Goal: Download file/media

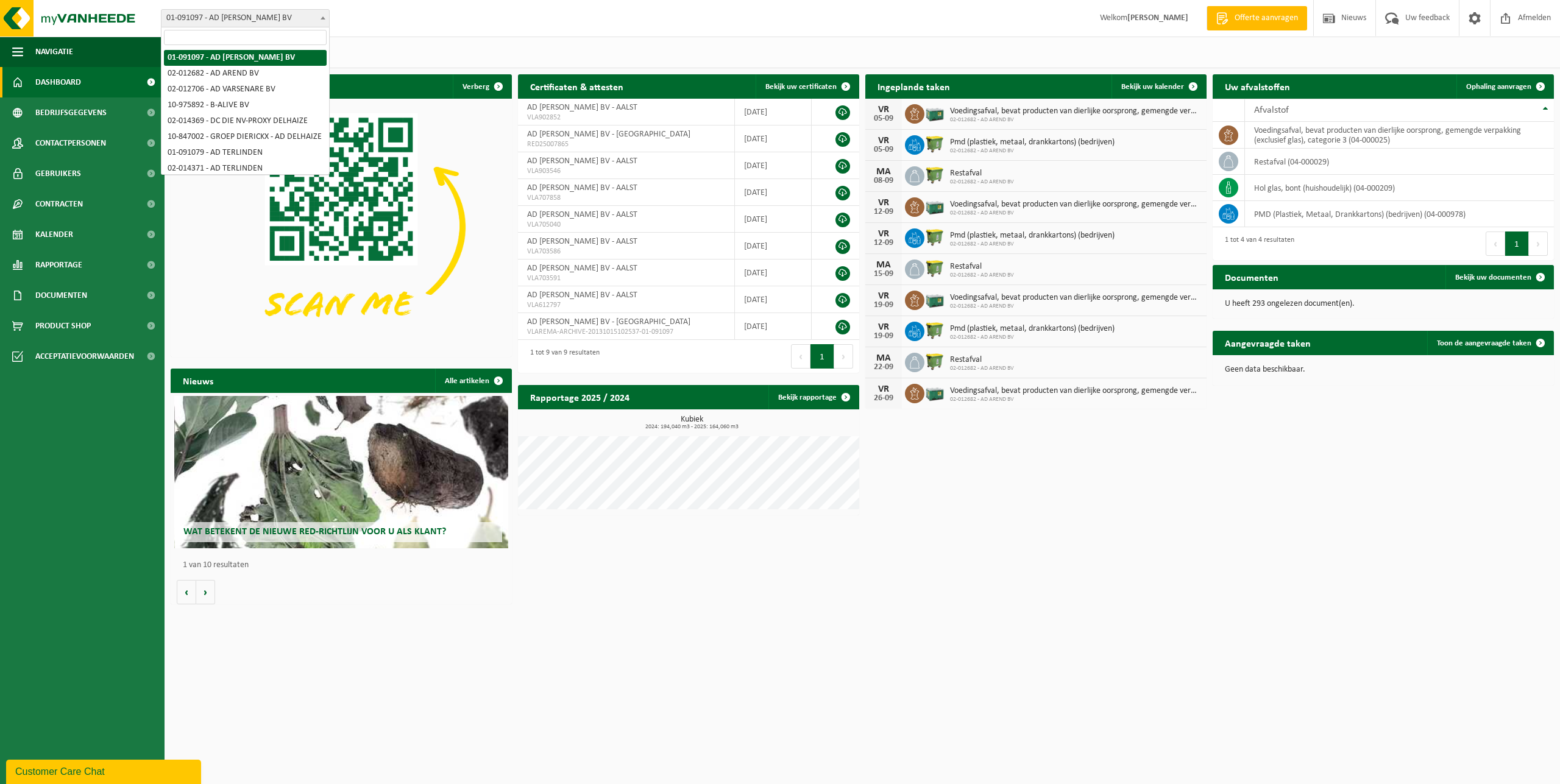
click at [235, 15] on span "01-091097 - AD AREND BV" at bounding box center [245, 18] width 168 height 17
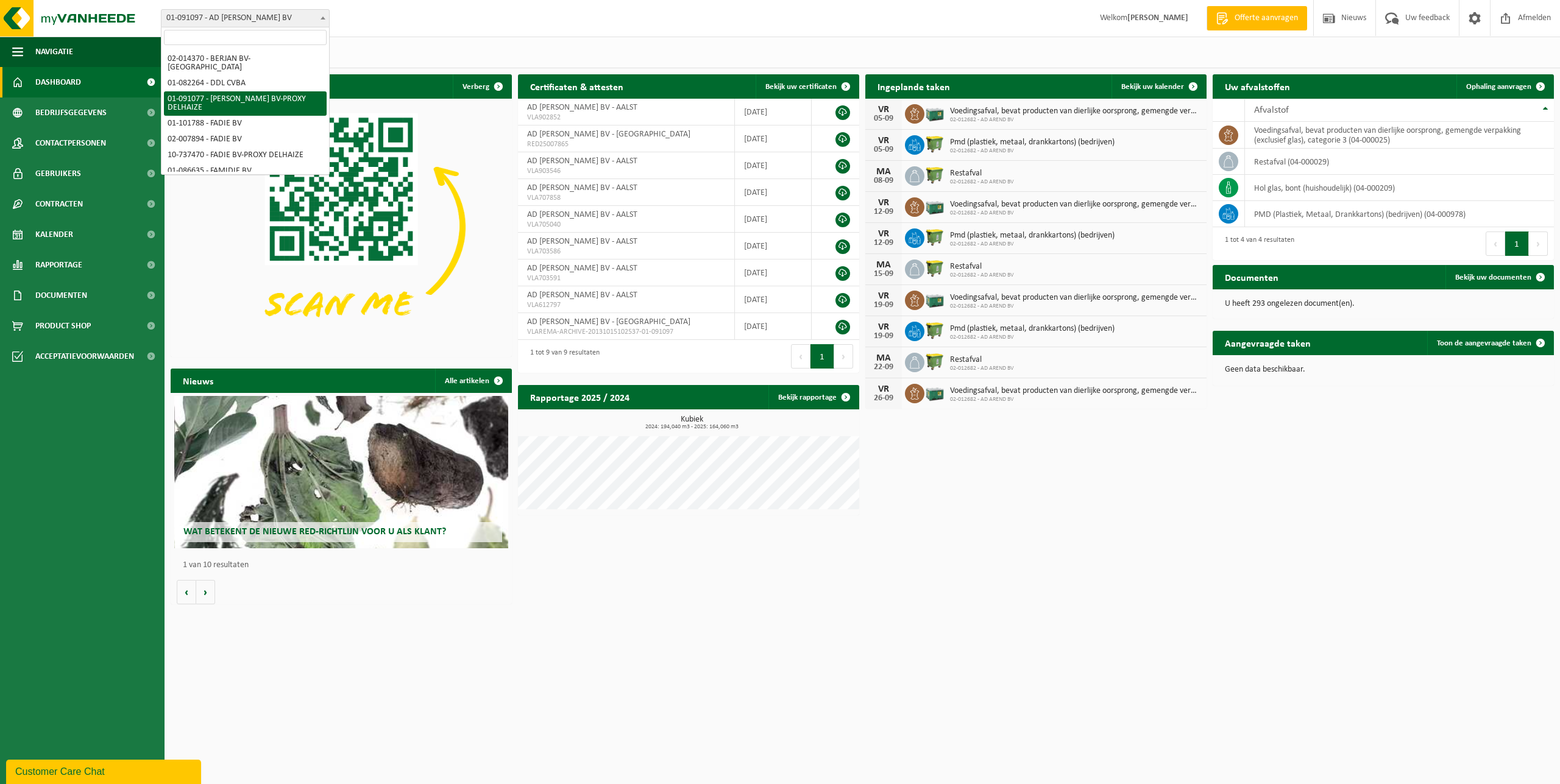
scroll to position [186, 0]
select select "866"
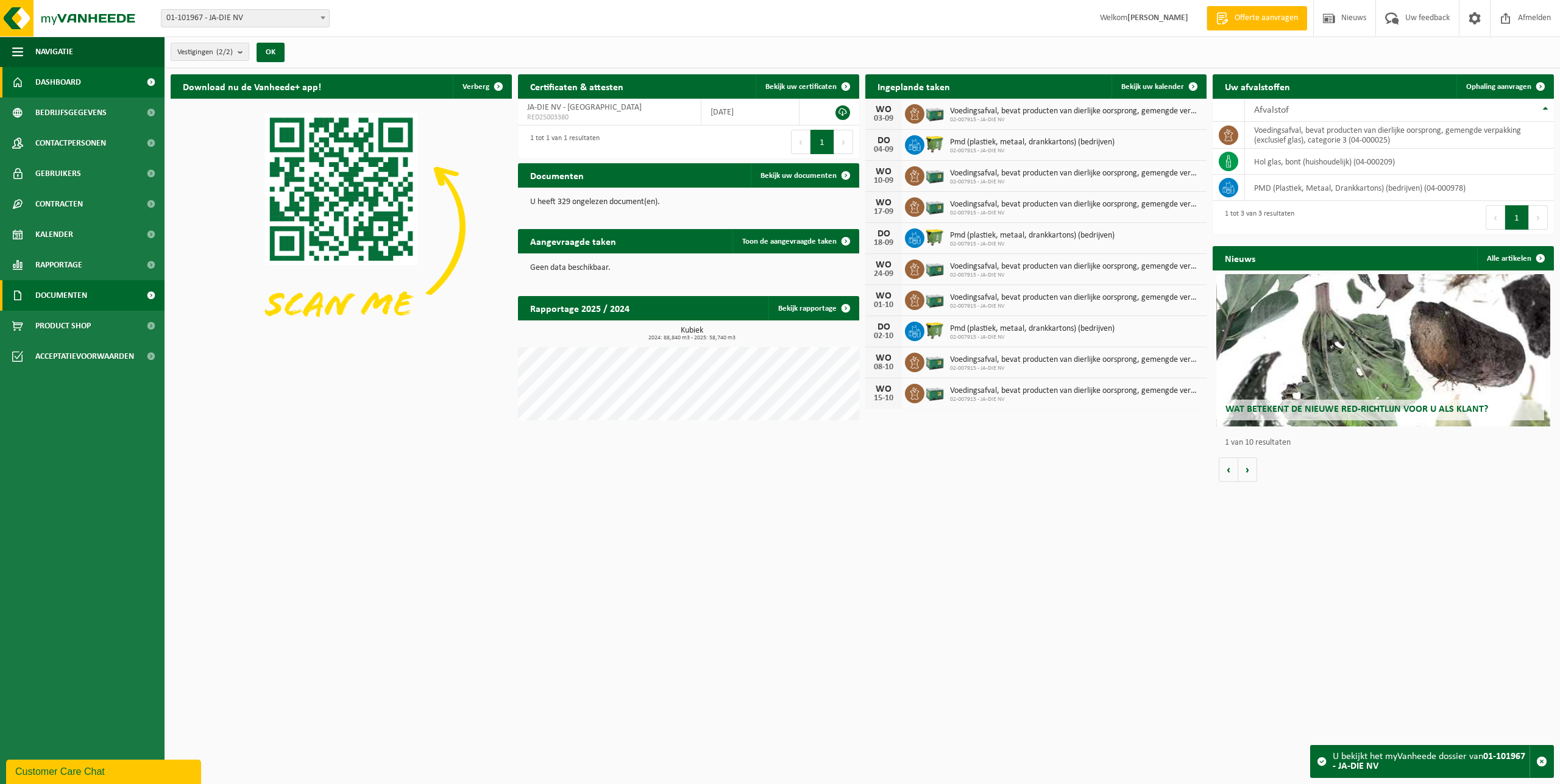
click at [85, 297] on span "Documenten" at bounding box center [61, 296] width 52 height 31
click at [78, 350] on span "Documenten" at bounding box center [59, 352] width 45 height 23
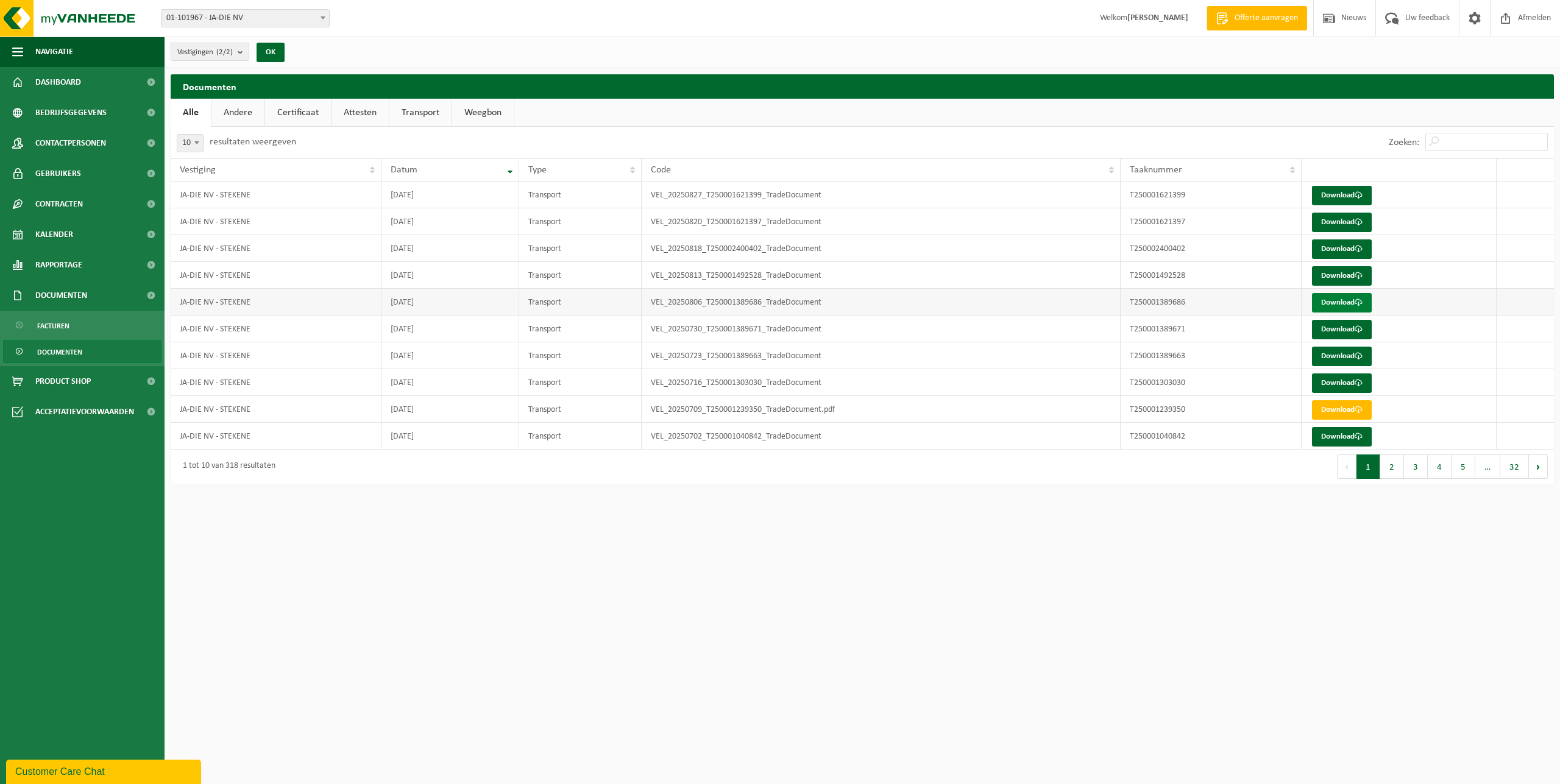
click at [1343, 302] on link "Download" at bounding box center [1342, 303] width 60 height 20
click at [1333, 278] on link "Download" at bounding box center [1342, 276] width 60 height 20
click at [1339, 249] on link "Download" at bounding box center [1342, 249] width 60 height 20
click at [1346, 198] on link "Download" at bounding box center [1342, 195] width 60 height 20
click at [644, 52] on div "Vestigingen (2/2) Alles selecteren Alles deselecteren JA-DIE NV - BUGGENHOUT JA…" at bounding box center [862, 52] width 1395 height 32
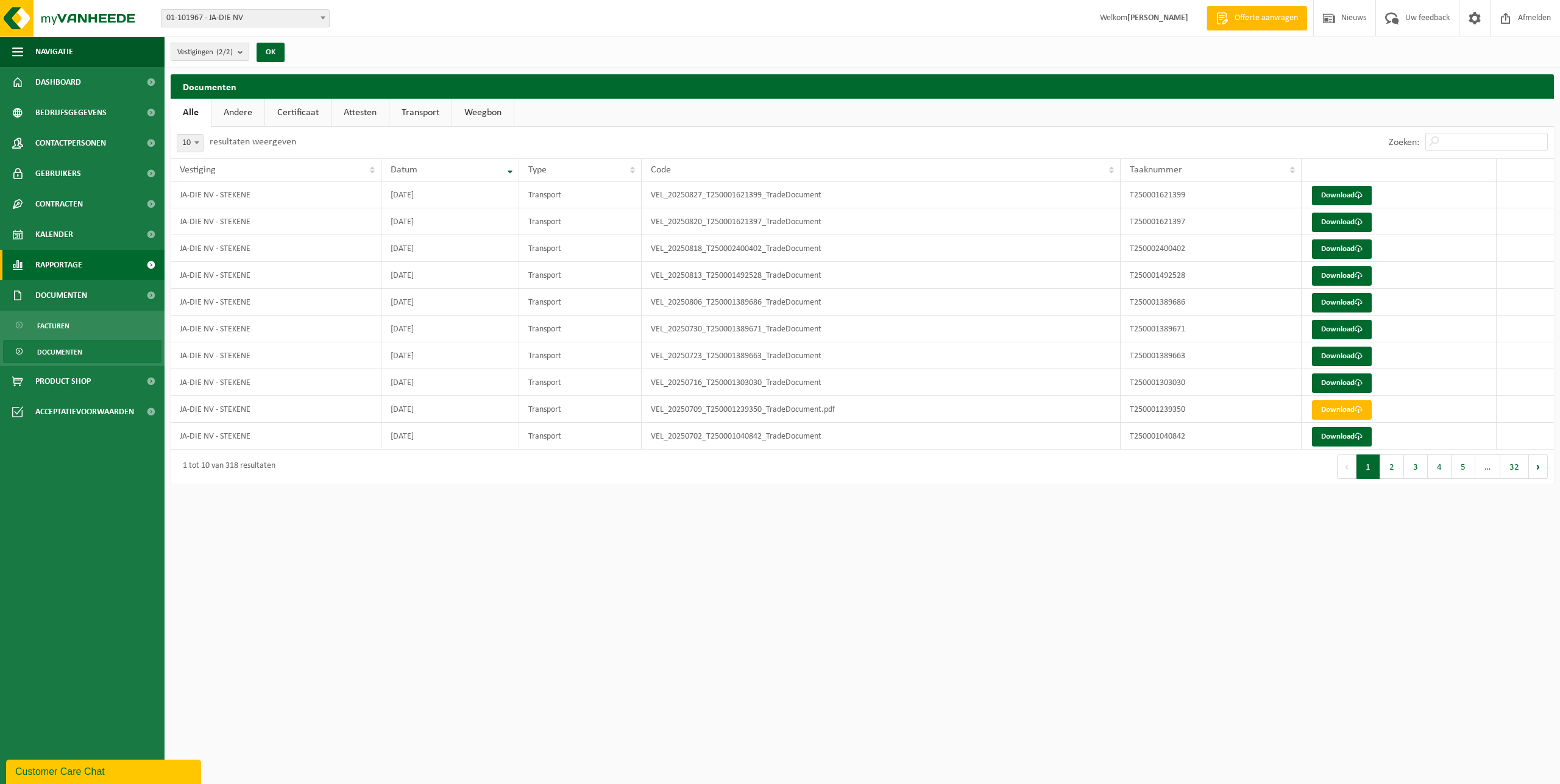
click at [73, 263] on span "Rapportage" at bounding box center [59, 265] width 47 height 31
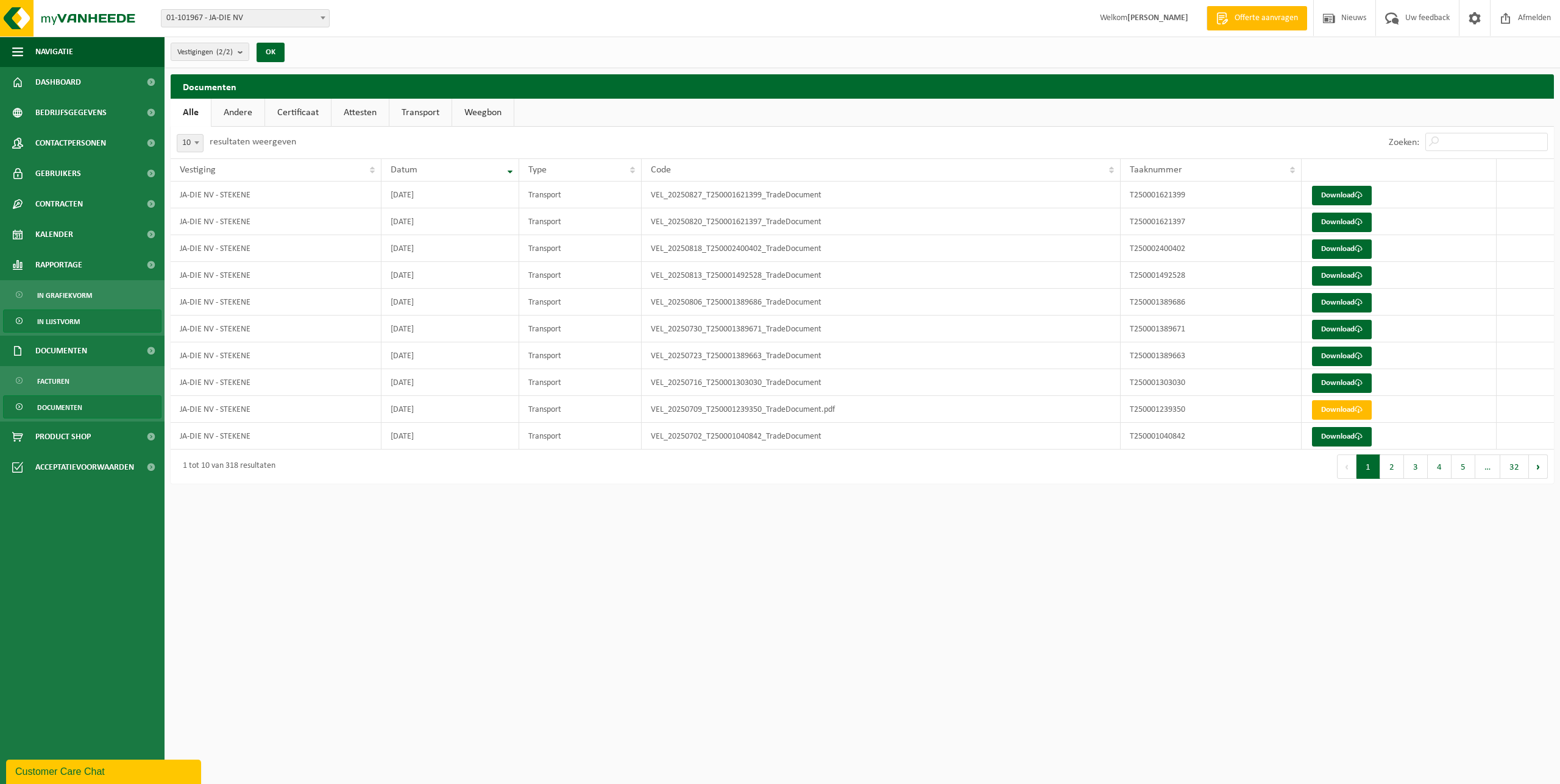
click at [88, 322] on link "In lijstvorm" at bounding box center [82, 321] width 158 height 23
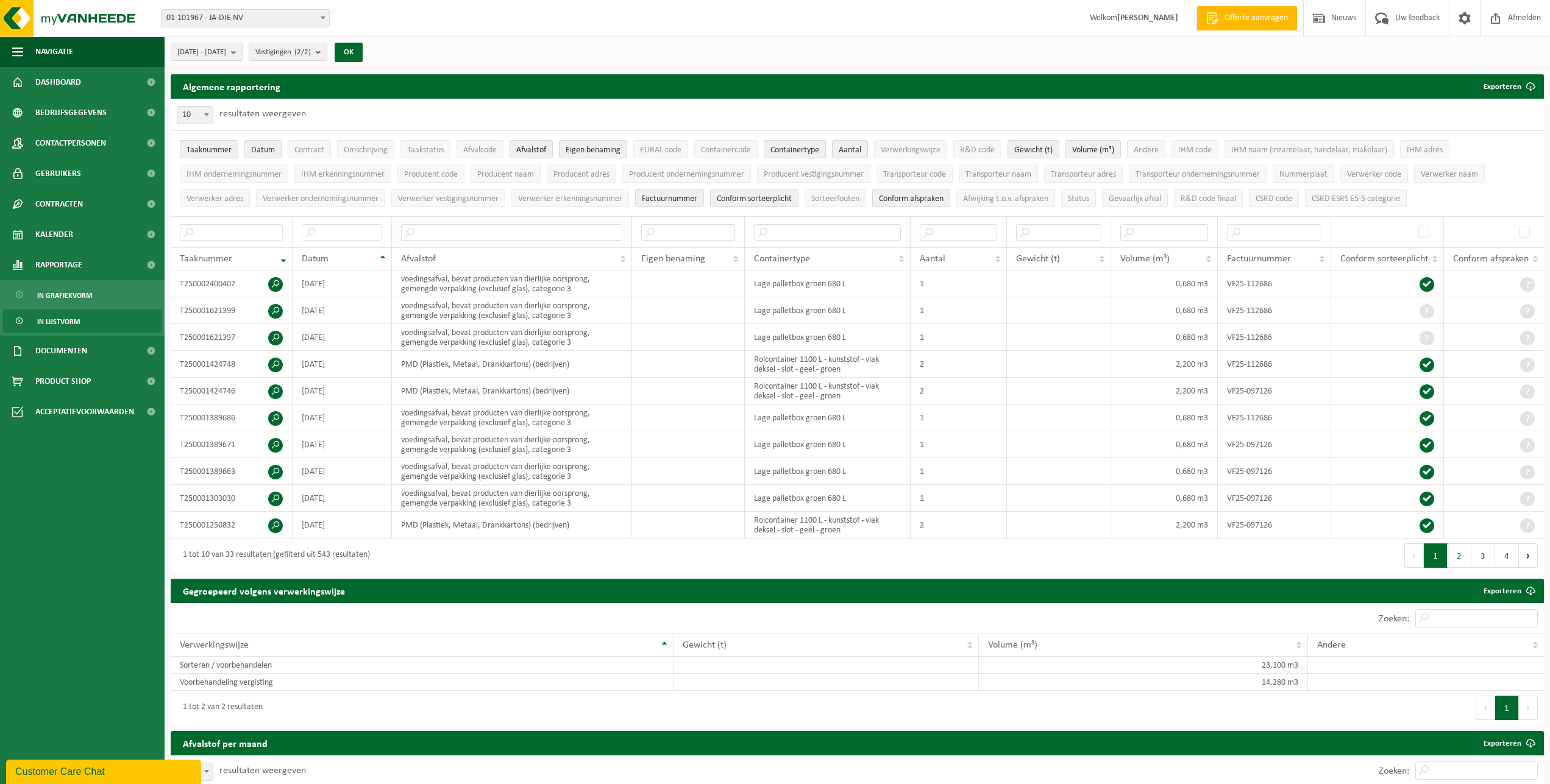
click at [492, 221] on th at bounding box center [511, 231] width 240 height 31
click at [496, 231] on input "text" at bounding box center [511, 233] width 221 height 17
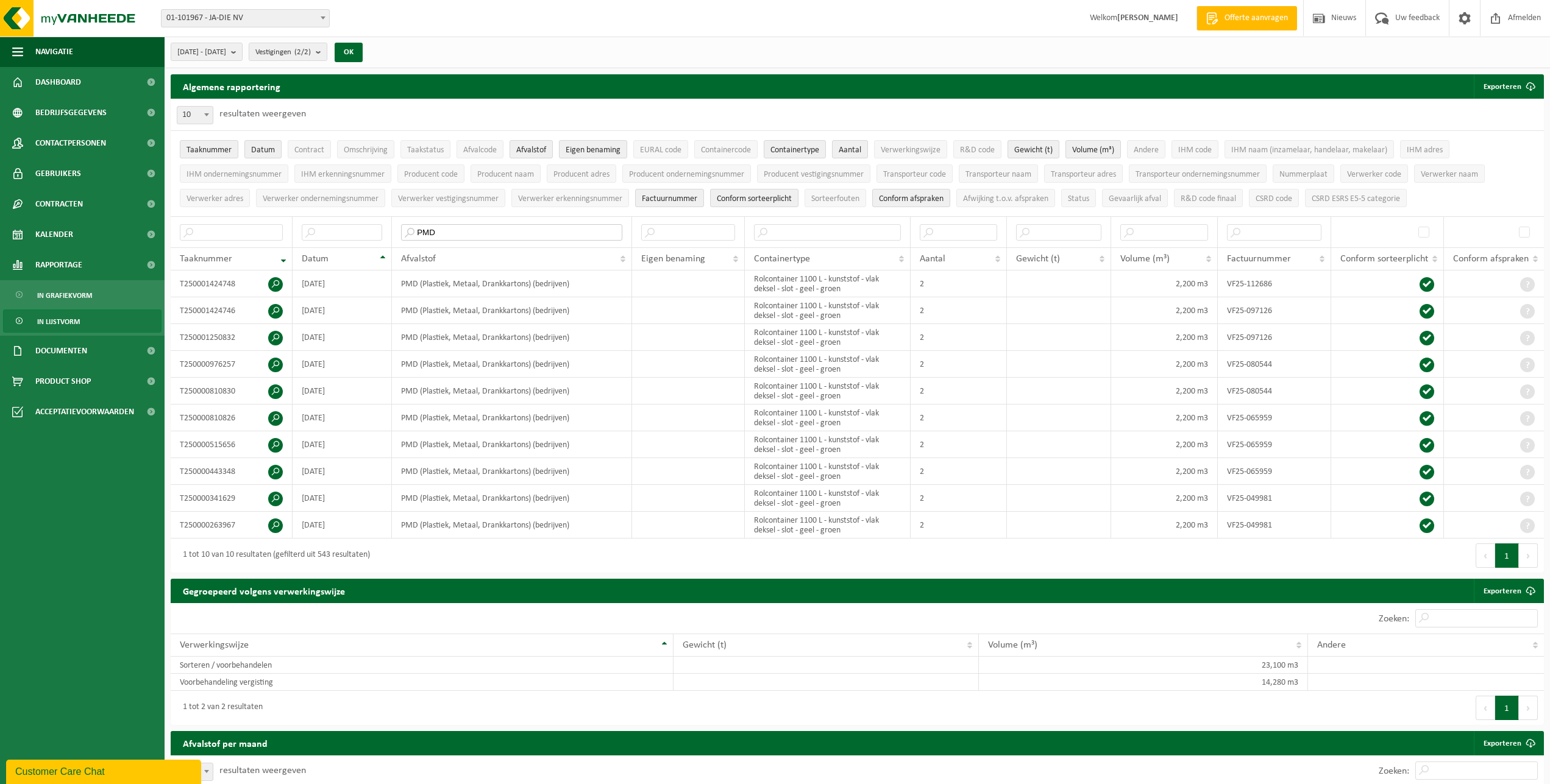
type input "PMD"
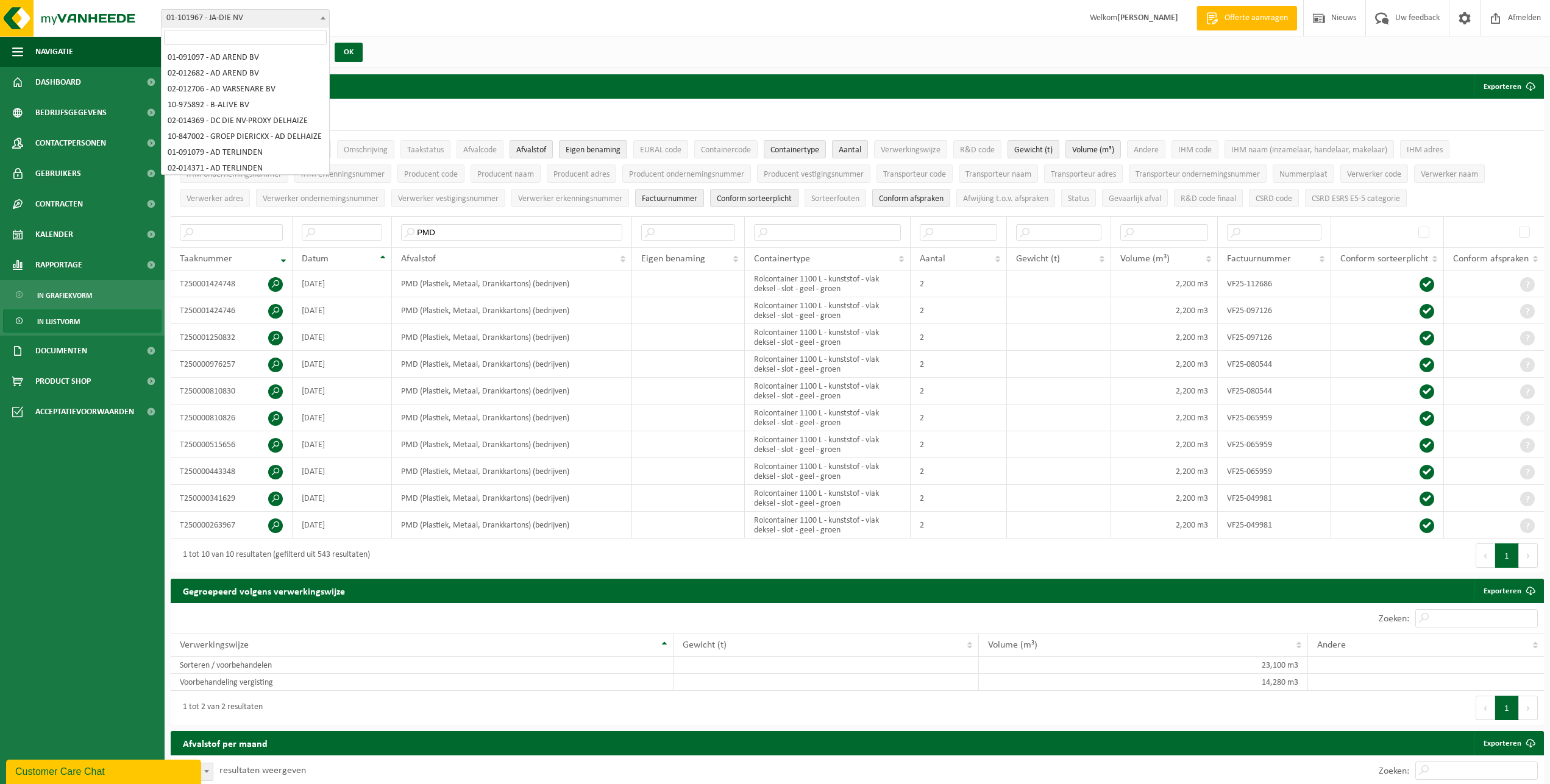
click at [252, 22] on span "01-101967 - JA-DIE NV" at bounding box center [246, 18] width 168 height 17
select select "749"
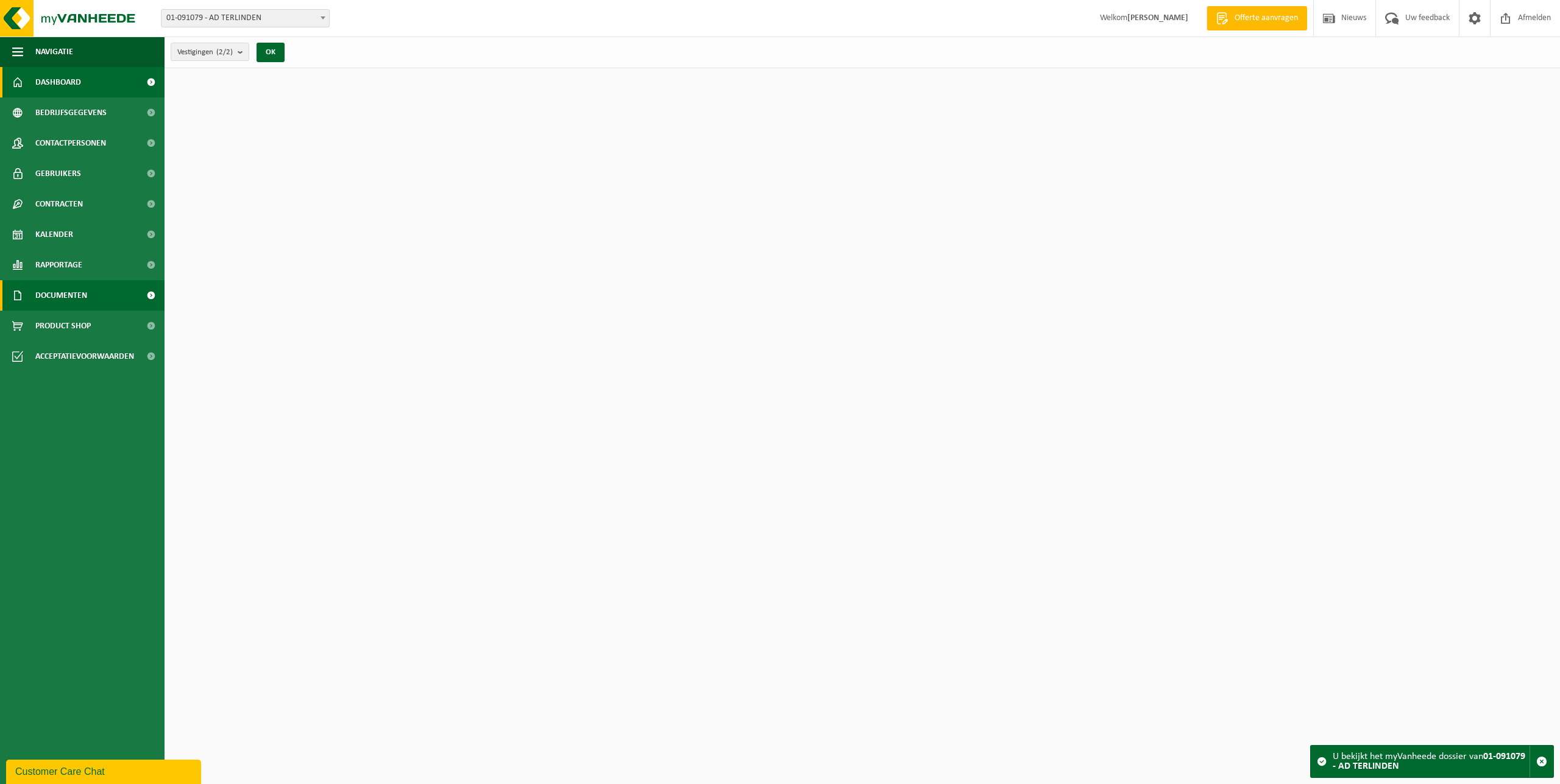
click at [75, 299] on span "Documenten" at bounding box center [61, 296] width 52 height 31
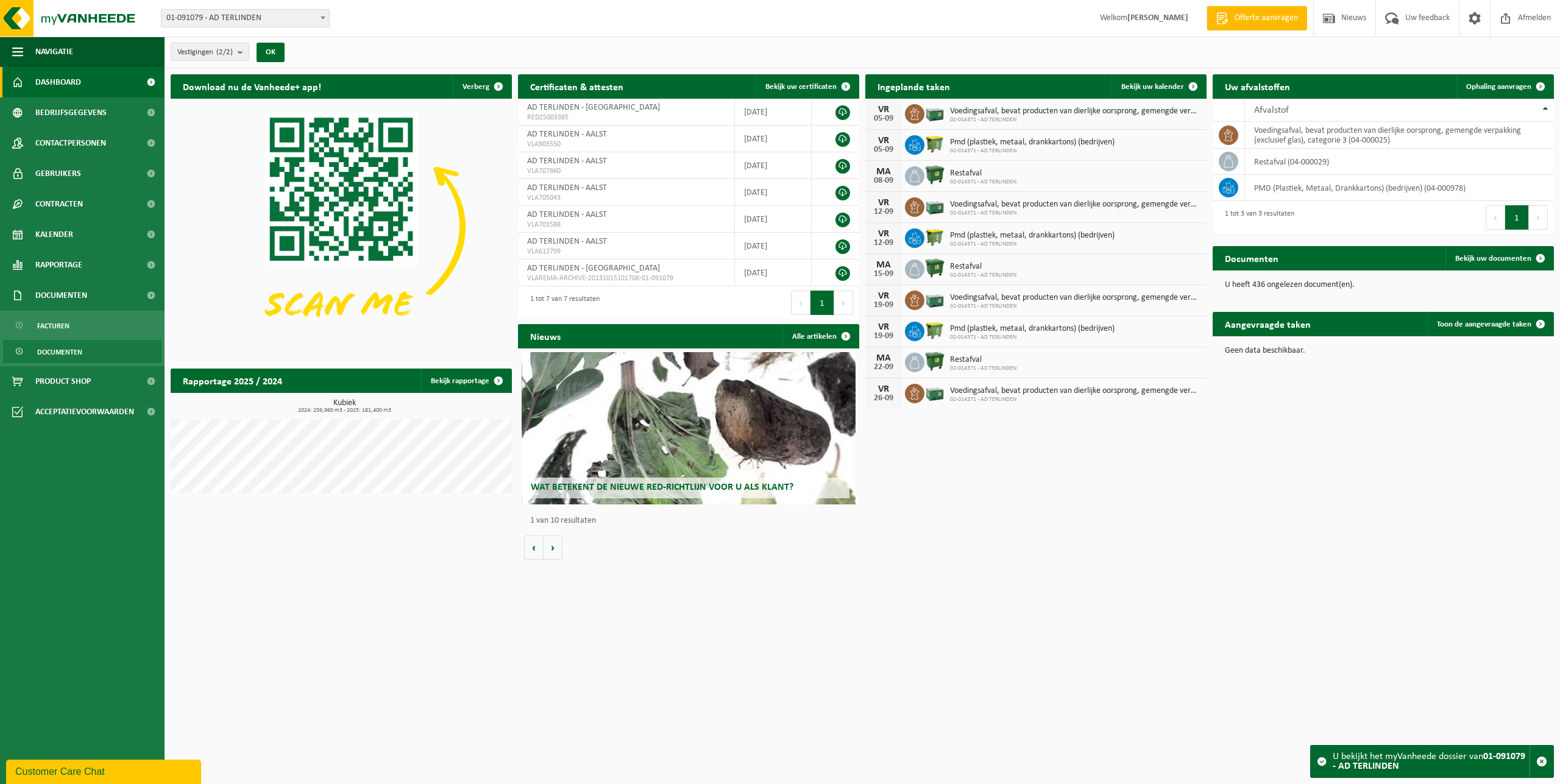
click at [78, 348] on span "Documenten" at bounding box center [59, 352] width 45 height 23
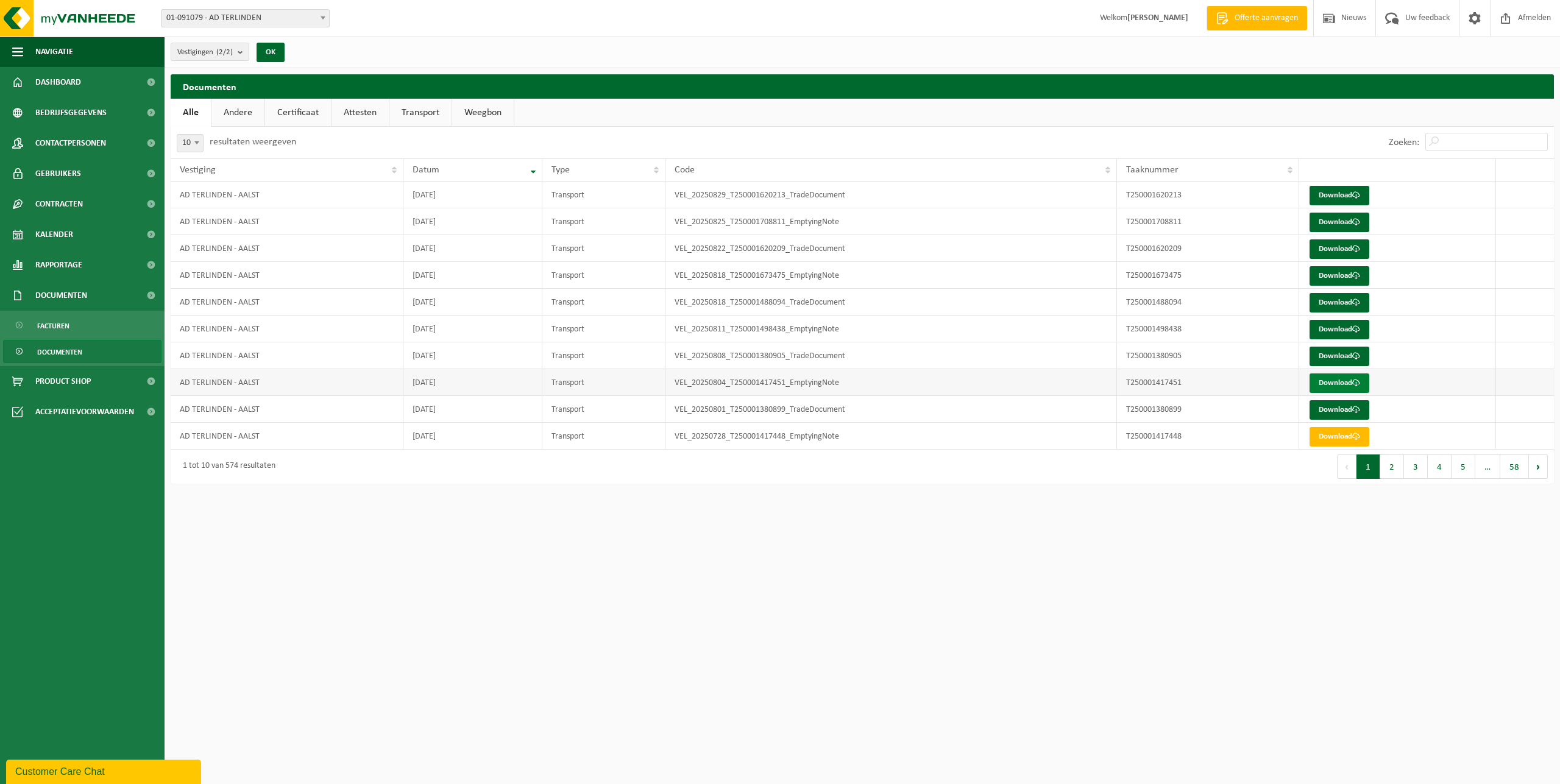
click at [1336, 383] on link "Download" at bounding box center [1339, 383] width 60 height 20
click at [1318, 331] on link "Download" at bounding box center [1339, 329] width 60 height 20
click at [1325, 272] on link "Download" at bounding box center [1339, 276] width 60 height 20
click at [1346, 221] on link "Download" at bounding box center [1339, 222] width 60 height 20
click at [900, 519] on html "Vestiging: 01-091097 - AD AREND BV 02-012682 - AD AREND BV 02-012706 - AD VARSE…" at bounding box center [780, 392] width 1560 height 784
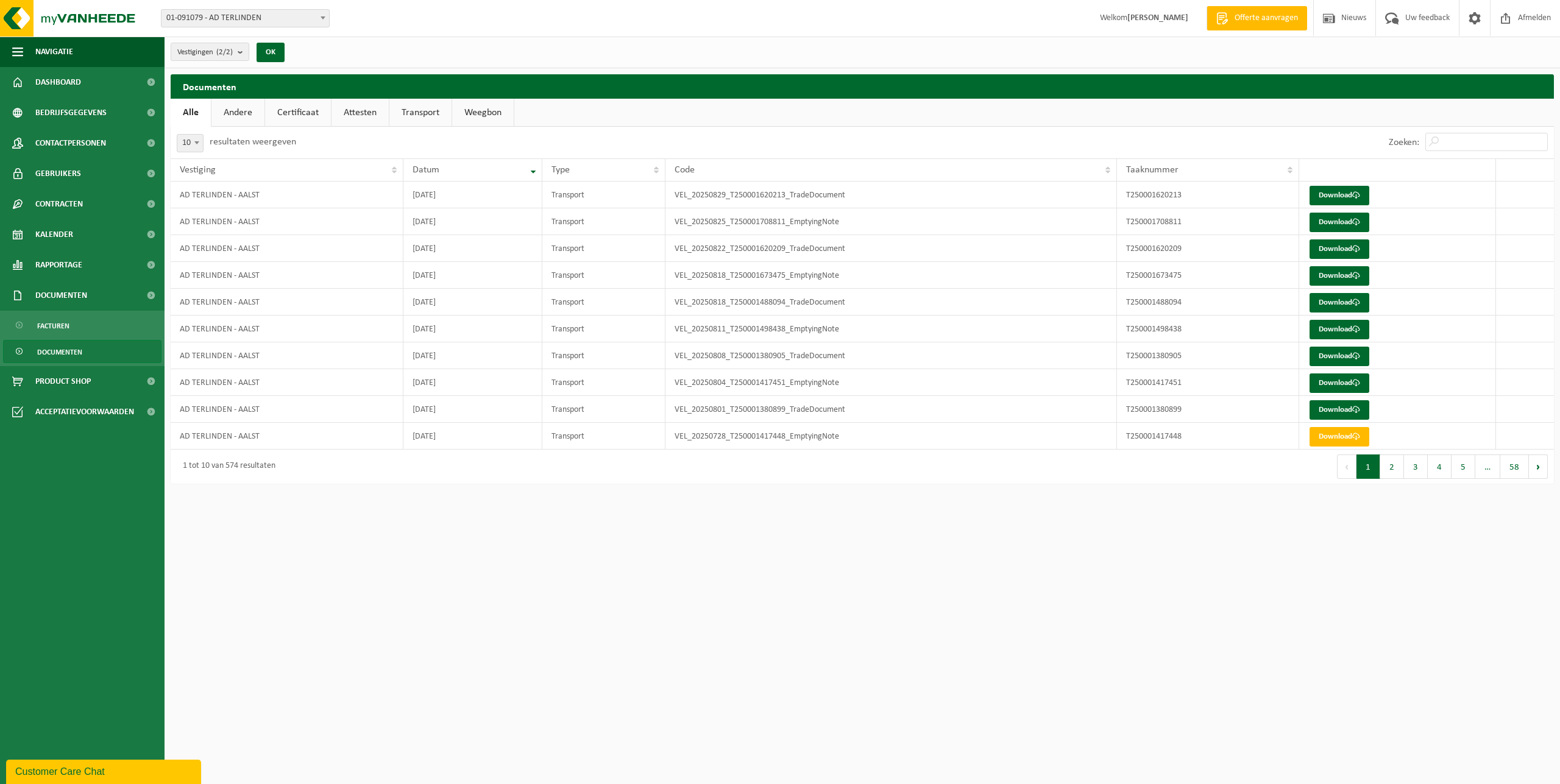
click at [509, 69] on div "Vestigingen (2/2) Alles selecteren Alles deselecteren AD TERLINDEN - BUGGENHOUT…" at bounding box center [780, 245] width 1560 height 490
click at [71, 269] on span "Rapportage" at bounding box center [59, 265] width 47 height 31
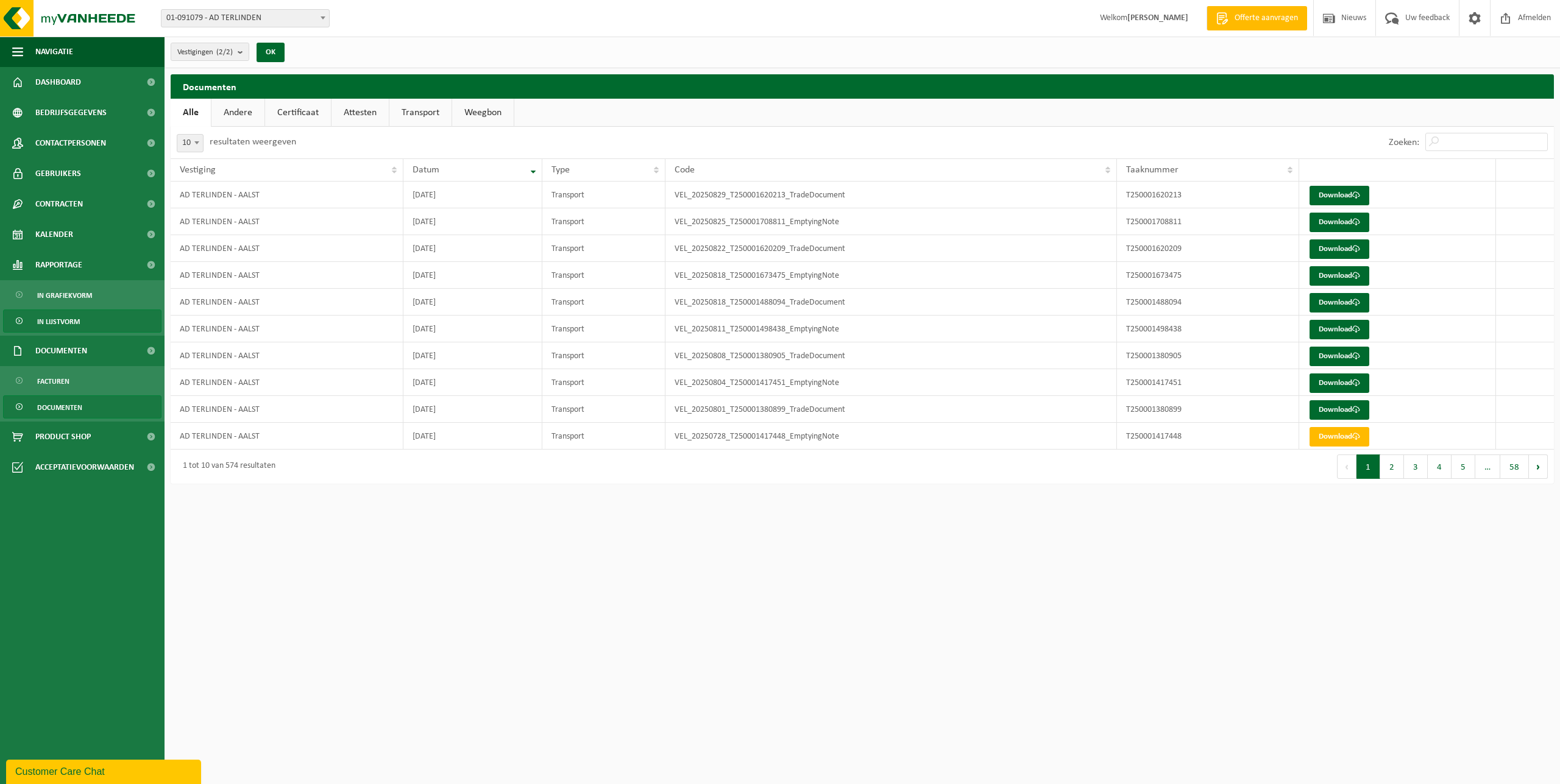
click at [80, 321] on link "In lijstvorm" at bounding box center [82, 321] width 158 height 23
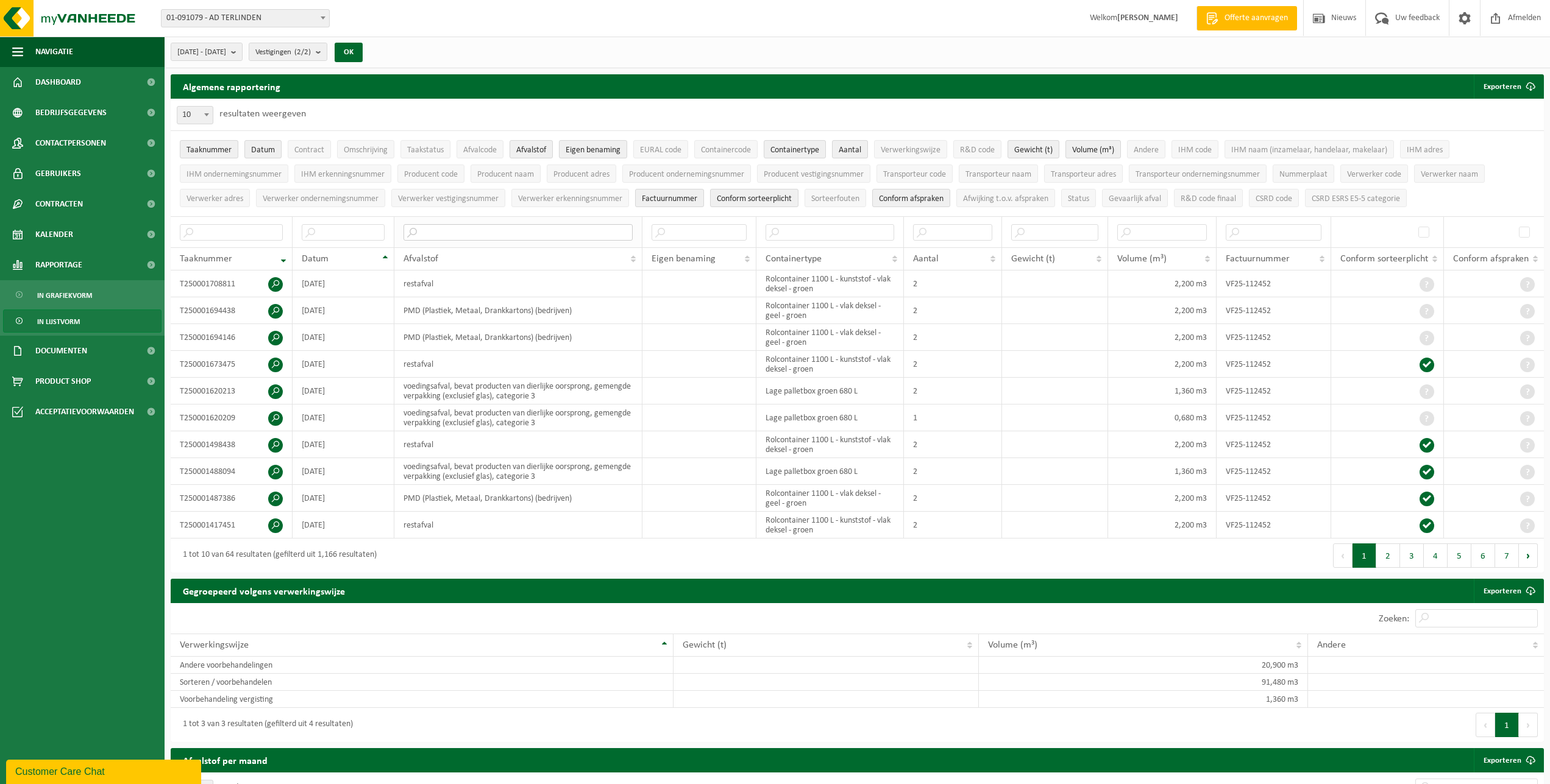
click at [478, 231] on input "text" at bounding box center [518, 233] width 229 height 17
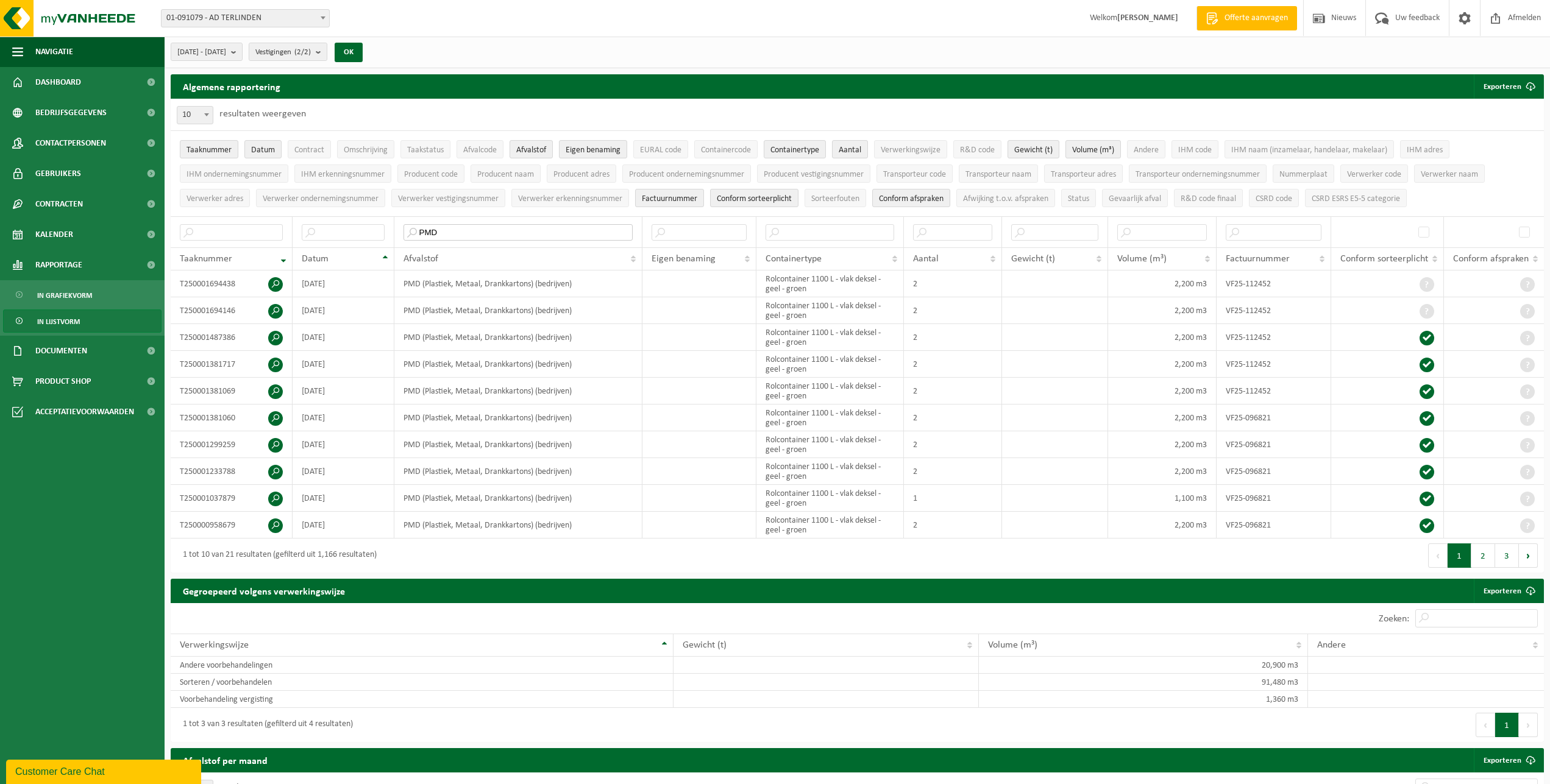
type input "PMD"
